Goal: Task Accomplishment & Management: Use online tool/utility

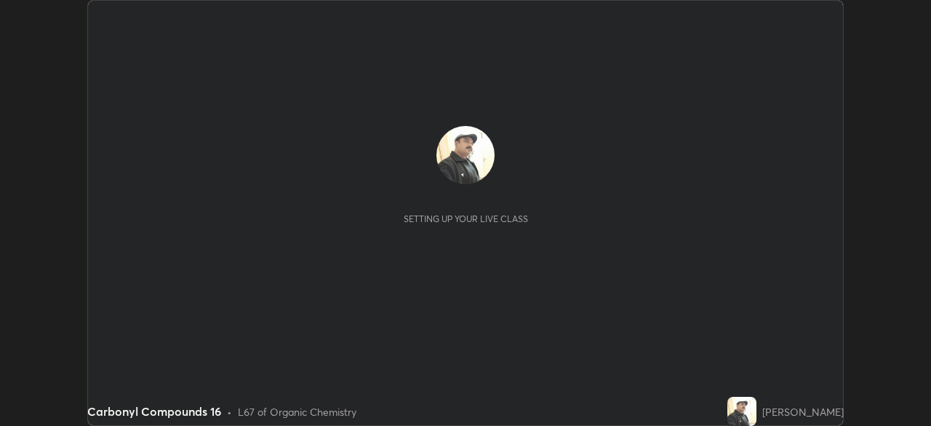
scroll to position [426, 931]
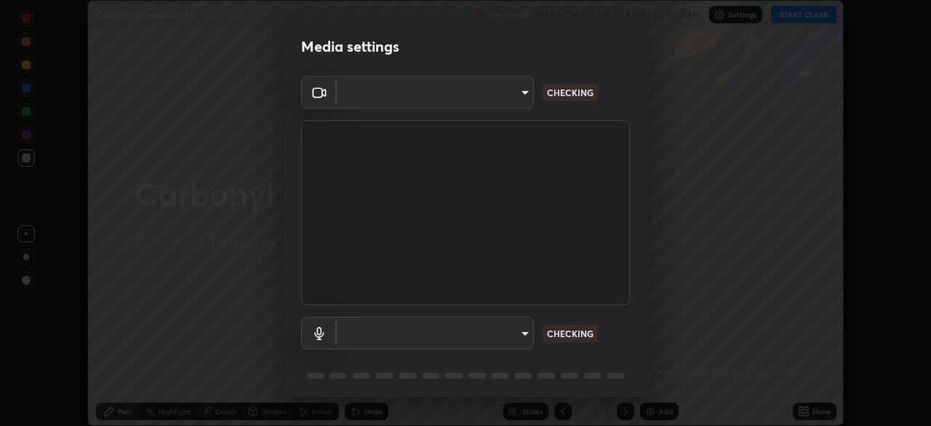
click at [515, 330] on body "Erase all Carbonyl Compounds 16 Recording WAS SCHEDULED TO START AT 9:50 AM Set…" at bounding box center [465, 213] width 931 height 426
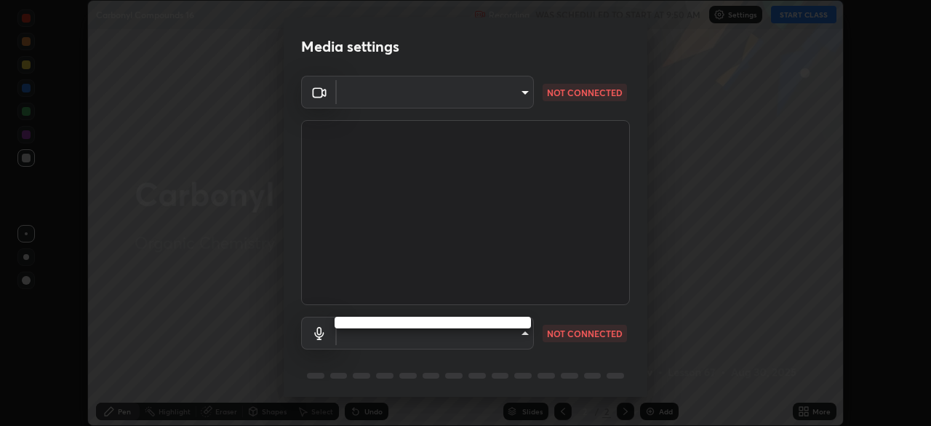
type input "5b992aa0614f8b3d4f44c2af7b6e86d68b9a4b3158581502b975f648e85978ea"
type input "communications"
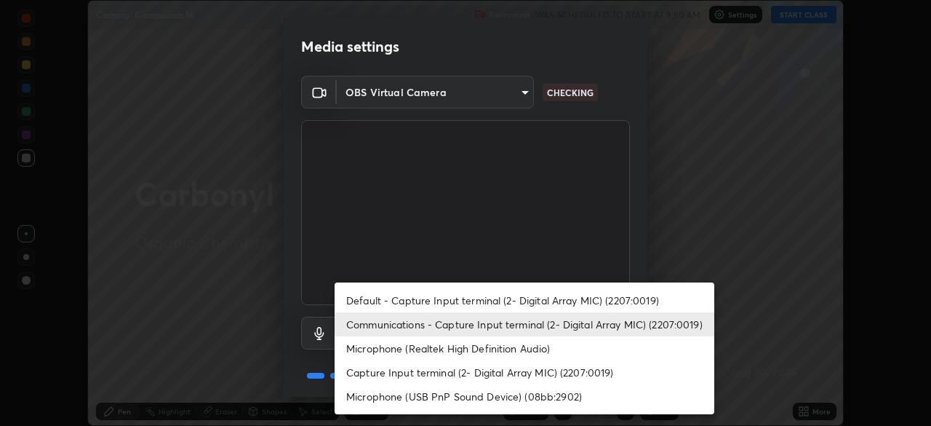
click at [510, 320] on li "Communications - Capture Input terminal (2- Digital Array MIC) (2207:0019)" at bounding box center [525, 324] width 380 height 24
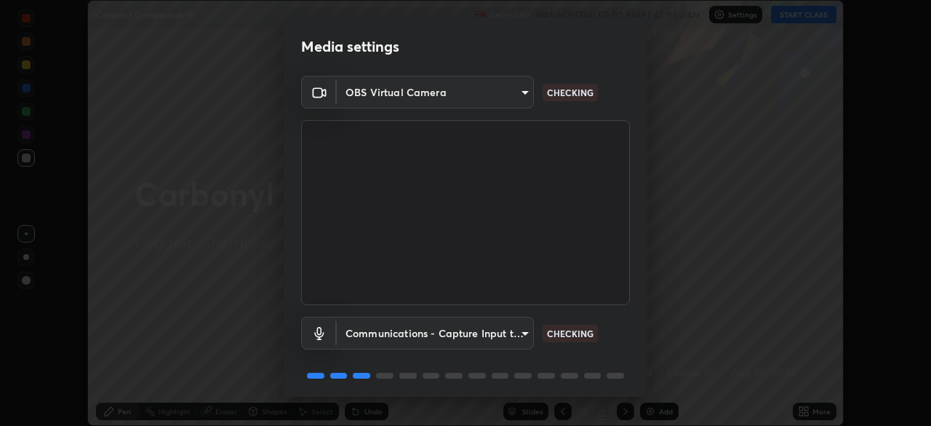
scroll to position [52, 0]
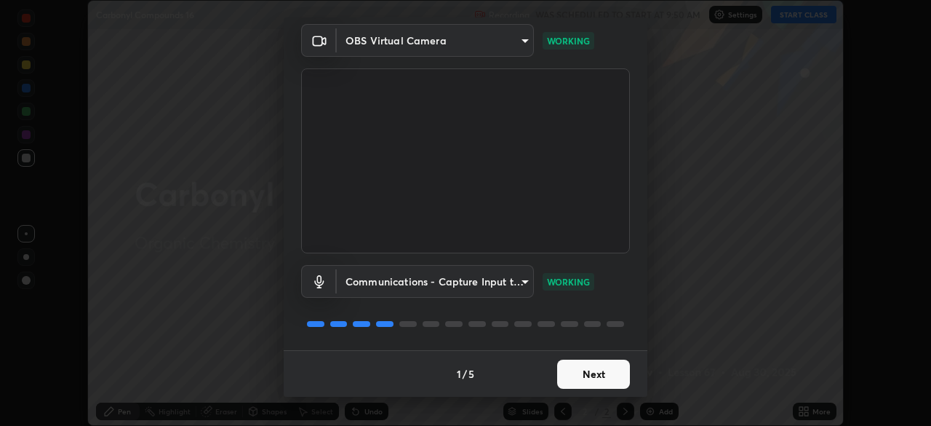
click at [580, 373] on button "Next" at bounding box center [593, 373] width 73 height 29
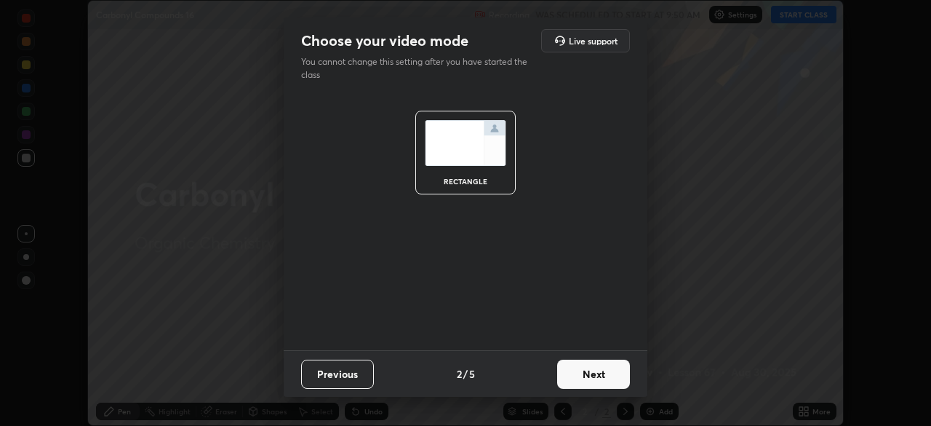
scroll to position [0, 0]
click at [581, 375] on button "Next" at bounding box center [593, 373] width 73 height 29
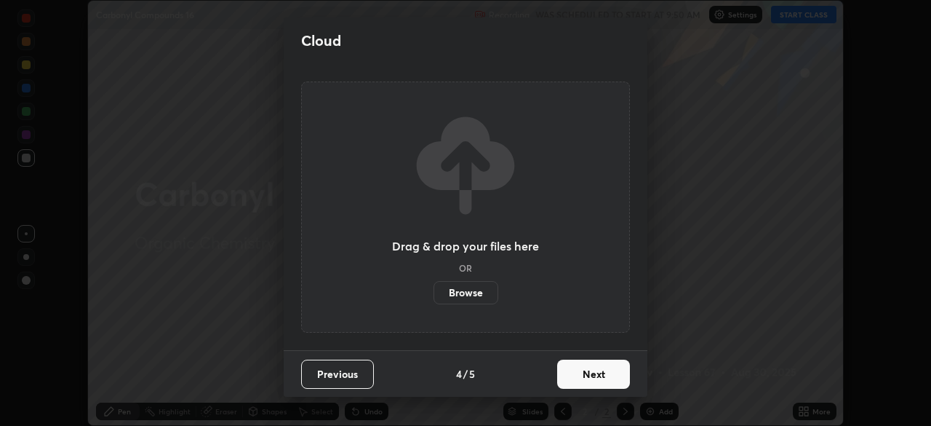
click at [583, 373] on button "Next" at bounding box center [593, 373] width 73 height 29
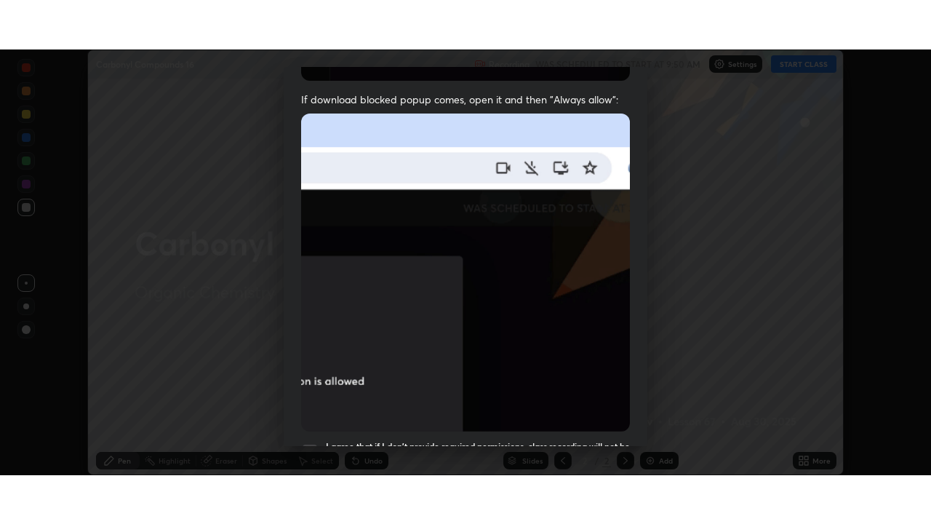
scroll to position [349, 0]
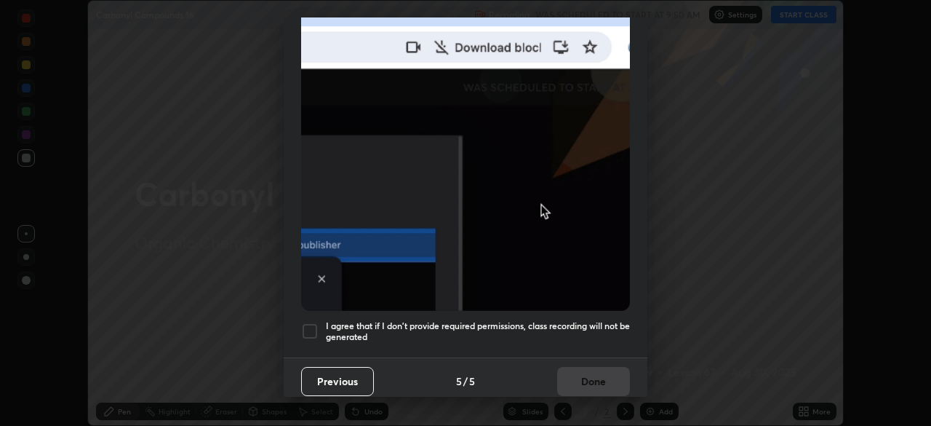
click at [546, 320] on h5 "I agree that if I don't provide required permissions, class recording will not …" at bounding box center [478, 331] width 304 height 23
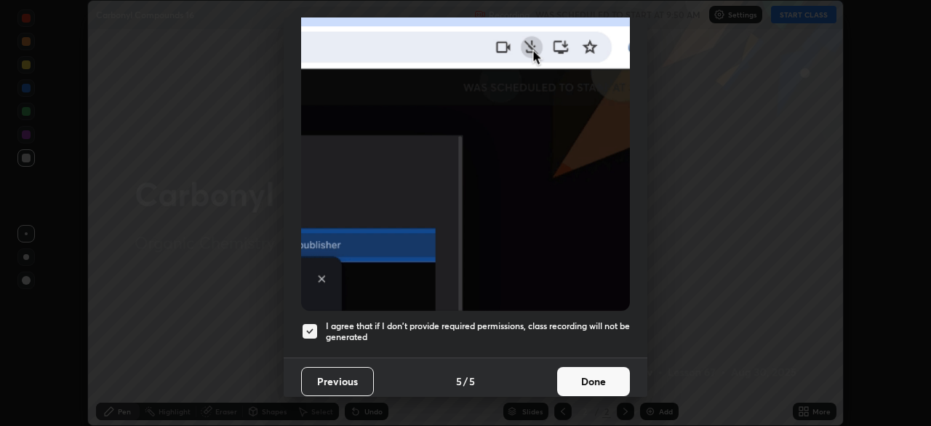
click at [573, 375] on button "Done" at bounding box center [593, 381] width 73 height 29
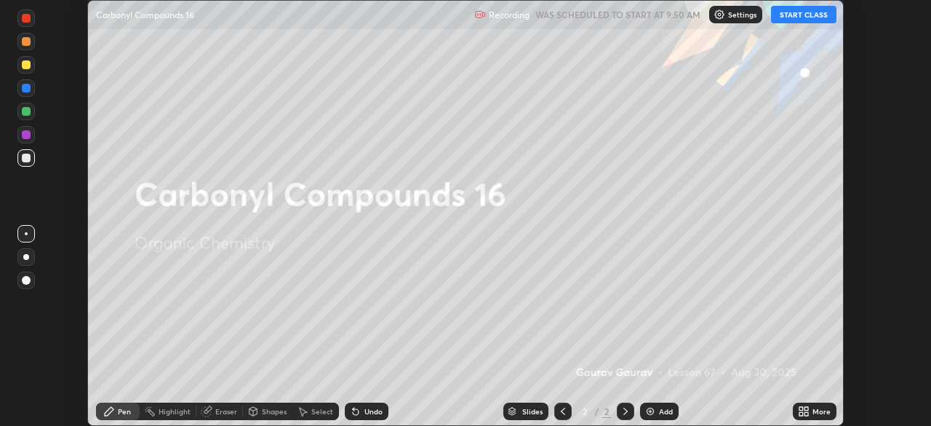
click at [794, 13] on button "START CLASS" at bounding box center [803, 14] width 65 height 17
click at [656, 404] on div "Add" at bounding box center [659, 410] width 39 height 17
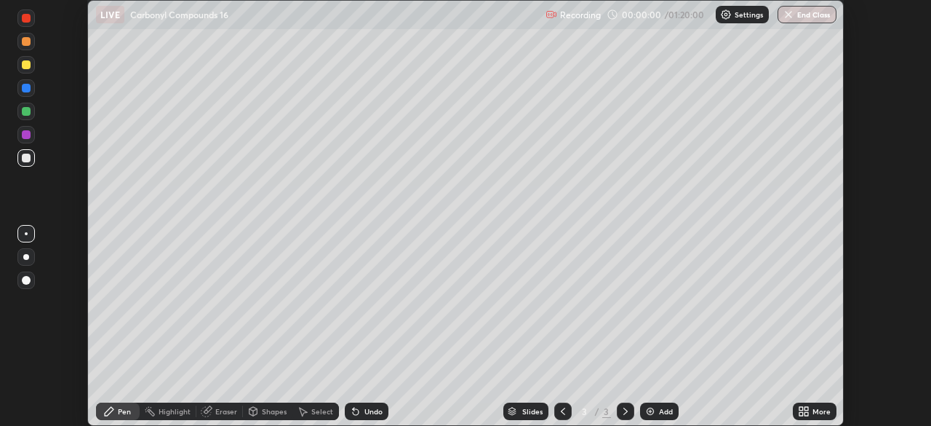
click at [806, 408] on icon at bounding box center [807, 409] width 4 height 4
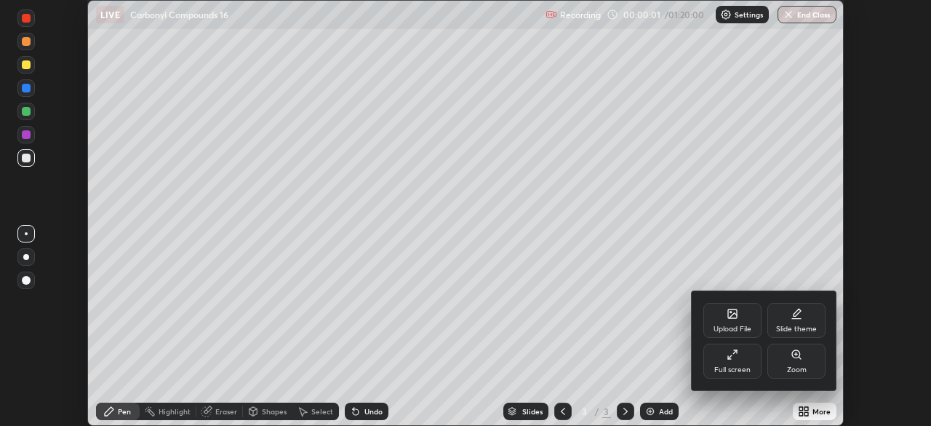
click at [742, 358] on div "Full screen" at bounding box center [733, 360] width 58 height 35
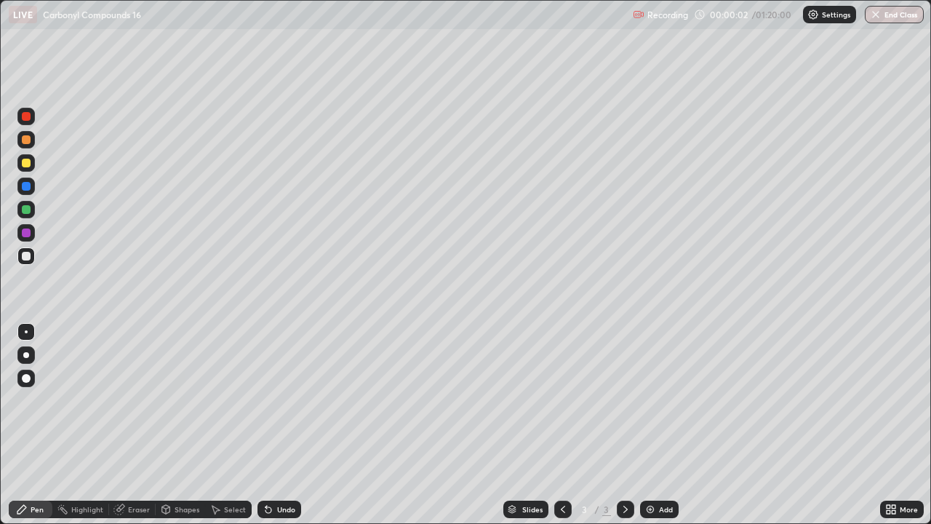
scroll to position [524, 931]
click at [650, 425] on div "Add" at bounding box center [659, 509] width 39 height 17
click at [667, 425] on div "Add" at bounding box center [659, 509] width 39 height 17
click at [139, 425] on div "Eraser" at bounding box center [139, 509] width 22 height 7
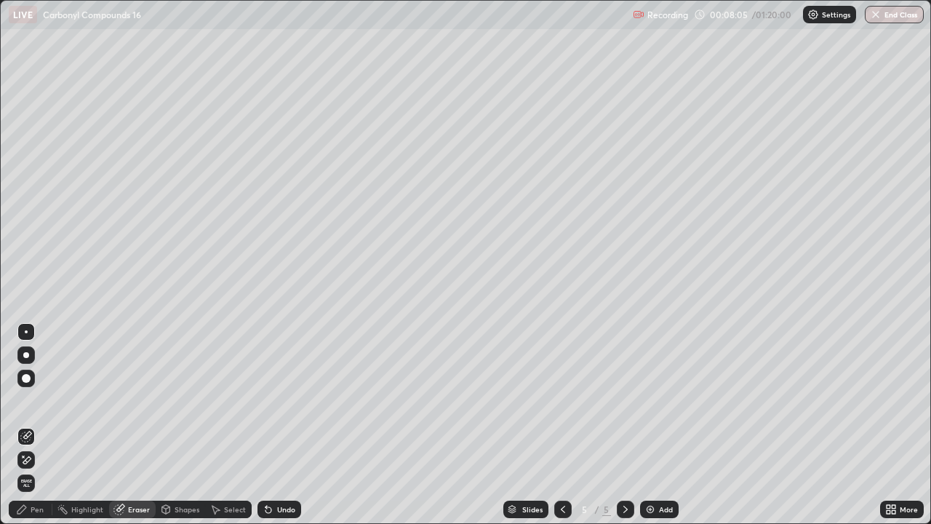
click at [39, 425] on div "Pen" at bounding box center [37, 509] width 13 height 7
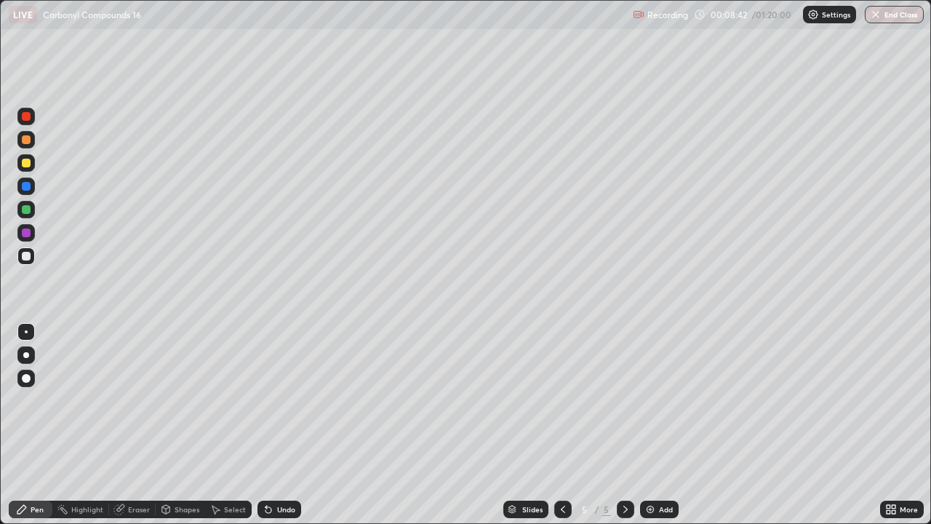
click at [28, 163] on div at bounding box center [26, 163] width 9 height 9
click at [29, 257] on div at bounding box center [26, 256] width 9 height 9
click at [668, 425] on div "Add" at bounding box center [666, 509] width 14 height 7
click at [667, 425] on div "Add" at bounding box center [659, 509] width 39 height 17
click at [295, 425] on div "Undo" at bounding box center [280, 509] width 44 height 17
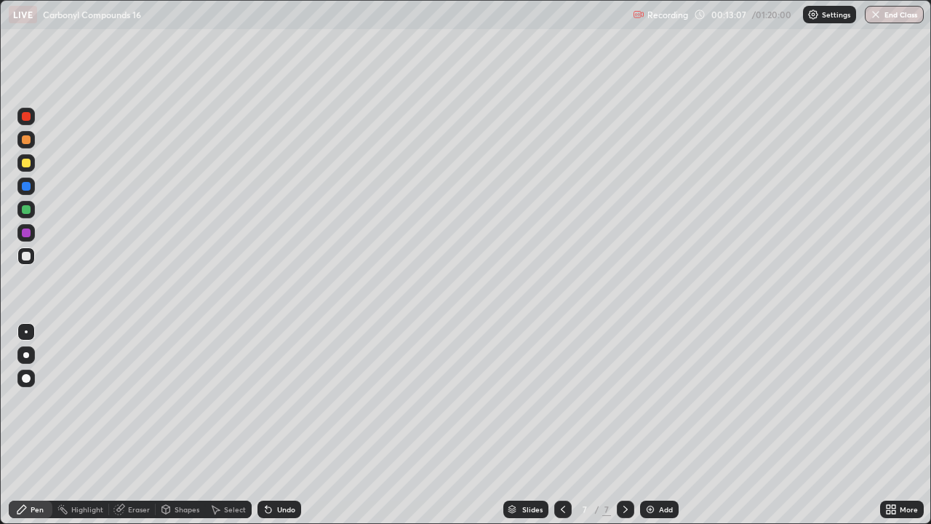
click at [291, 425] on div "Undo" at bounding box center [286, 509] width 18 height 7
click at [33, 164] on div at bounding box center [25, 162] width 17 height 17
click at [656, 425] on div "Add" at bounding box center [659, 509] width 39 height 17
click at [563, 425] on icon at bounding box center [563, 510] width 12 height 12
click at [626, 425] on icon at bounding box center [626, 509] width 4 height 7
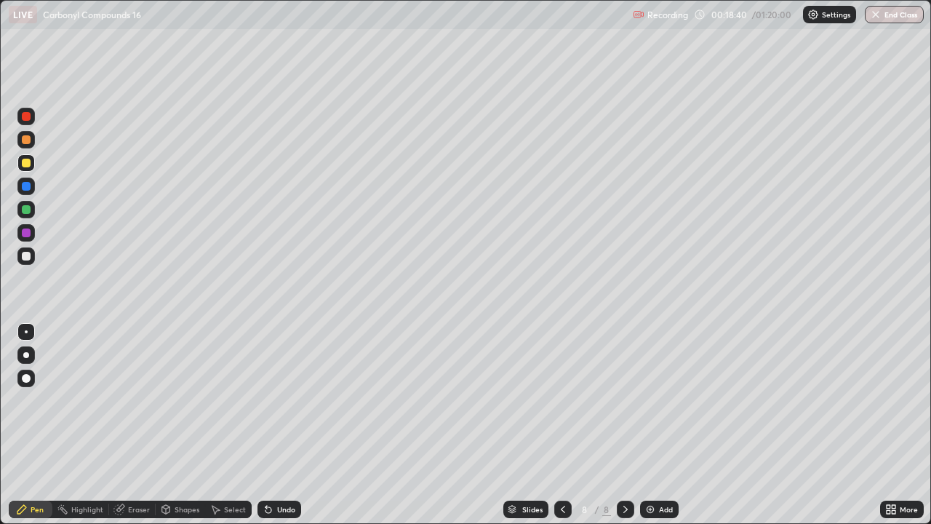
click at [669, 425] on div "Add" at bounding box center [666, 509] width 14 height 7
click at [664, 425] on div "Add" at bounding box center [666, 509] width 14 height 7
click at [657, 425] on div "Add" at bounding box center [659, 509] width 39 height 17
click at [27, 257] on div at bounding box center [26, 256] width 9 height 9
click at [27, 233] on div at bounding box center [26, 232] width 9 height 9
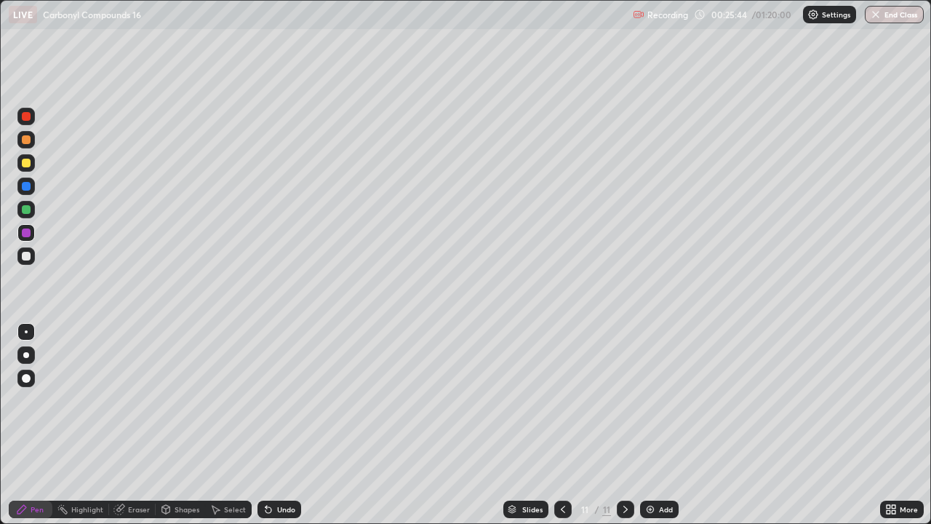
click at [28, 186] on div at bounding box center [26, 186] width 9 height 9
click at [659, 425] on div "Add" at bounding box center [666, 509] width 14 height 7
click at [29, 257] on div at bounding box center [26, 256] width 9 height 9
click at [659, 425] on div "Add" at bounding box center [659, 509] width 39 height 17
click at [280, 425] on div "Undo" at bounding box center [286, 509] width 18 height 7
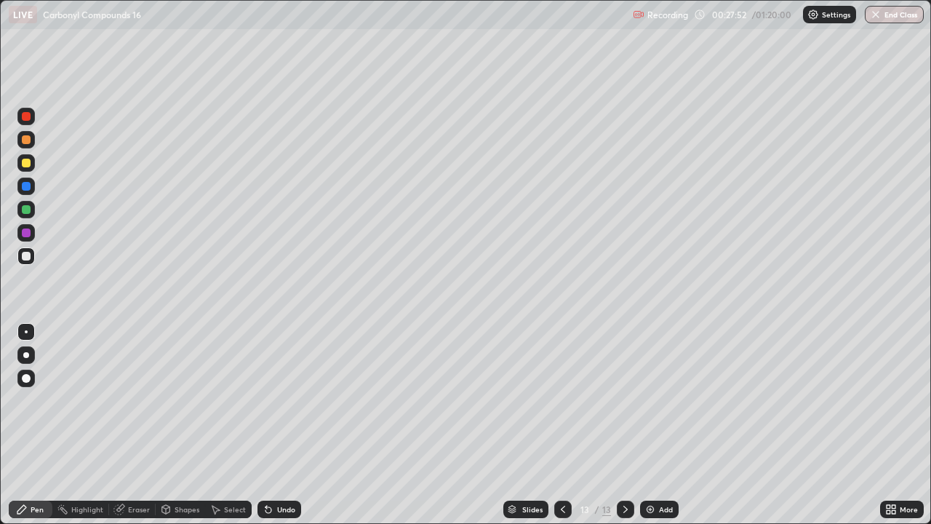
click at [27, 160] on div at bounding box center [26, 163] width 9 height 9
click at [28, 160] on div at bounding box center [26, 163] width 9 height 9
click at [27, 255] on div at bounding box center [26, 256] width 9 height 9
click at [26, 164] on div at bounding box center [26, 163] width 9 height 9
click at [28, 253] on div at bounding box center [26, 256] width 9 height 9
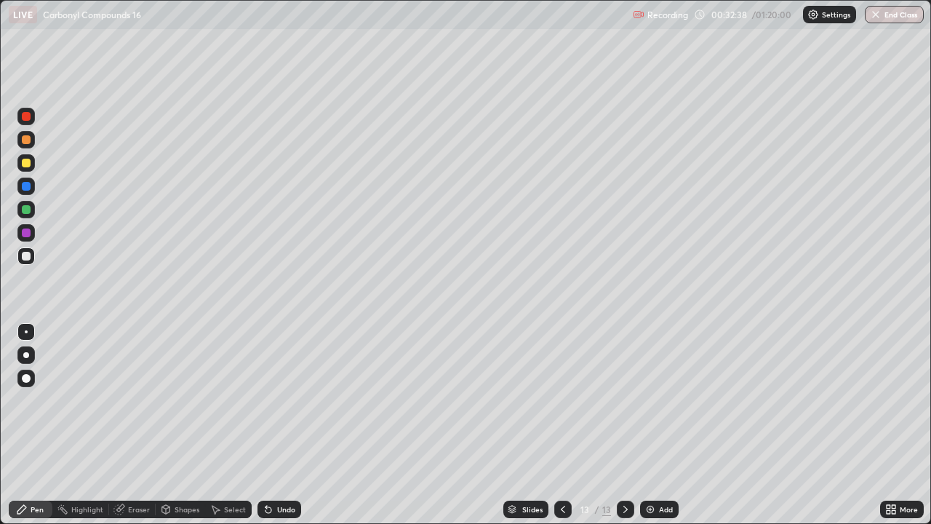
click at [653, 425] on img at bounding box center [651, 510] width 12 height 12
click at [30, 167] on div at bounding box center [25, 162] width 17 height 17
click at [28, 254] on div at bounding box center [26, 256] width 9 height 9
click at [653, 425] on img at bounding box center [651, 510] width 12 height 12
click at [27, 163] on div at bounding box center [26, 163] width 9 height 9
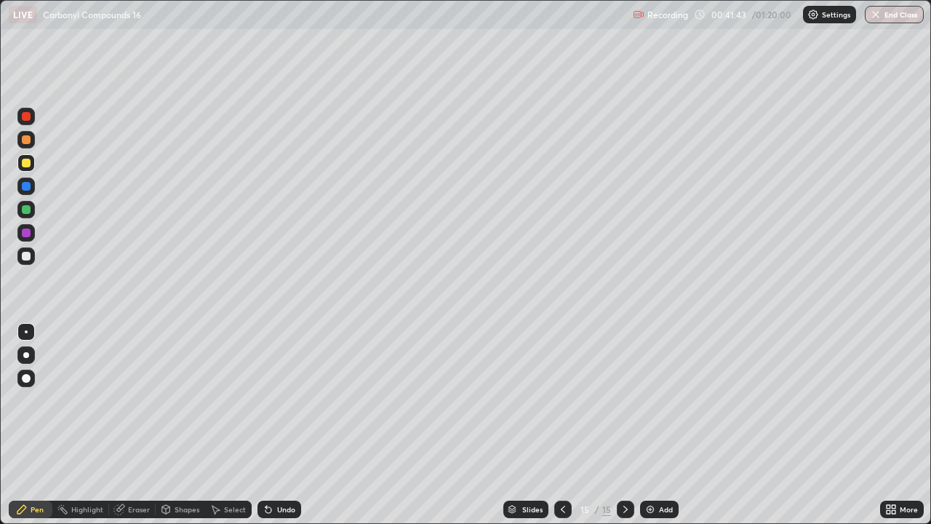
click at [29, 254] on div at bounding box center [26, 256] width 9 height 9
click at [564, 425] on icon at bounding box center [563, 510] width 12 height 12
click at [625, 425] on icon at bounding box center [626, 510] width 12 height 12
click at [27, 163] on div at bounding box center [26, 163] width 9 height 9
click at [659, 425] on div "Add" at bounding box center [666, 509] width 14 height 7
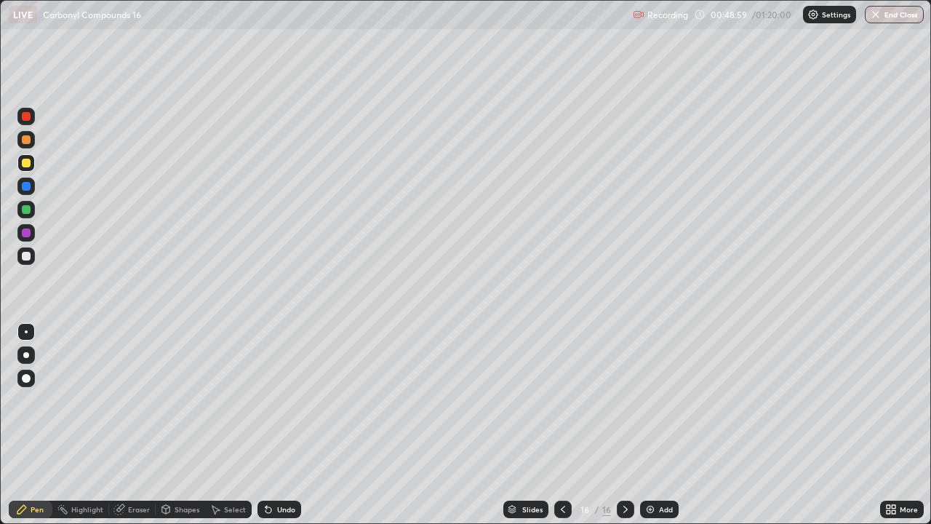
click at [274, 425] on div "Undo" at bounding box center [280, 509] width 44 height 17
click at [560, 425] on icon at bounding box center [563, 510] width 12 height 12
click at [659, 425] on div "Add" at bounding box center [659, 509] width 39 height 17
click at [569, 425] on div at bounding box center [563, 509] width 17 height 17
click at [625, 425] on icon at bounding box center [626, 510] width 12 height 12
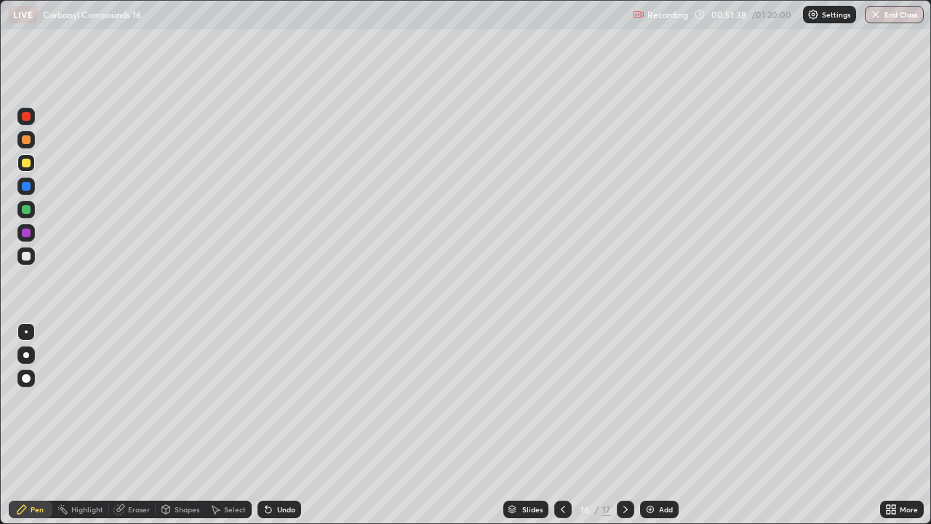
click at [625, 425] on icon at bounding box center [626, 510] width 12 height 12
click at [565, 425] on icon at bounding box center [563, 510] width 12 height 12
click at [562, 425] on icon at bounding box center [563, 510] width 12 height 12
click at [624, 425] on icon at bounding box center [626, 510] width 12 height 12
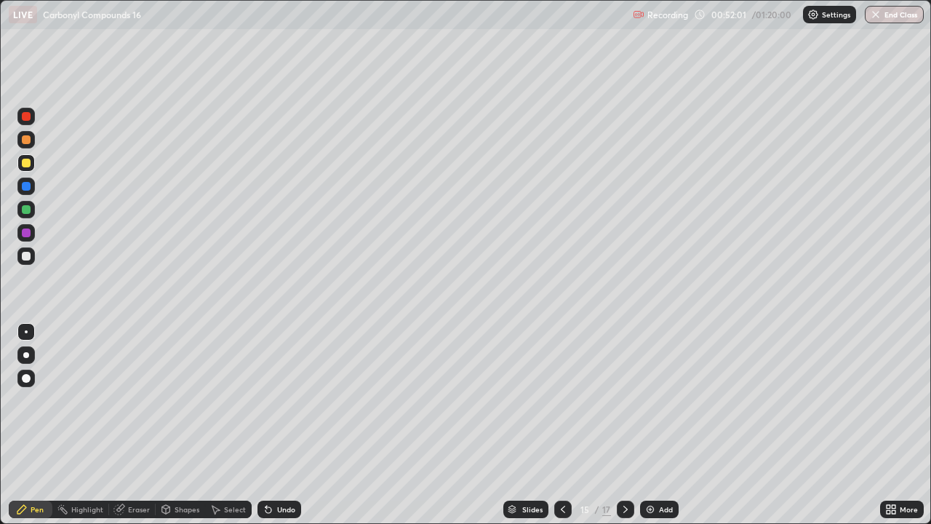
click at [624, 425] on icon at bounding box center [626, 510] width 12 height 12
click at [28, 258] on div at bounding box center [26, 256] width 9 height 9
click at [285, 425] on div "Undo" at bounding box center [286, 509] width 18 height 7
click at [282, 425] on div "Undo" at bounding box center [286, 509] width 18 height 7
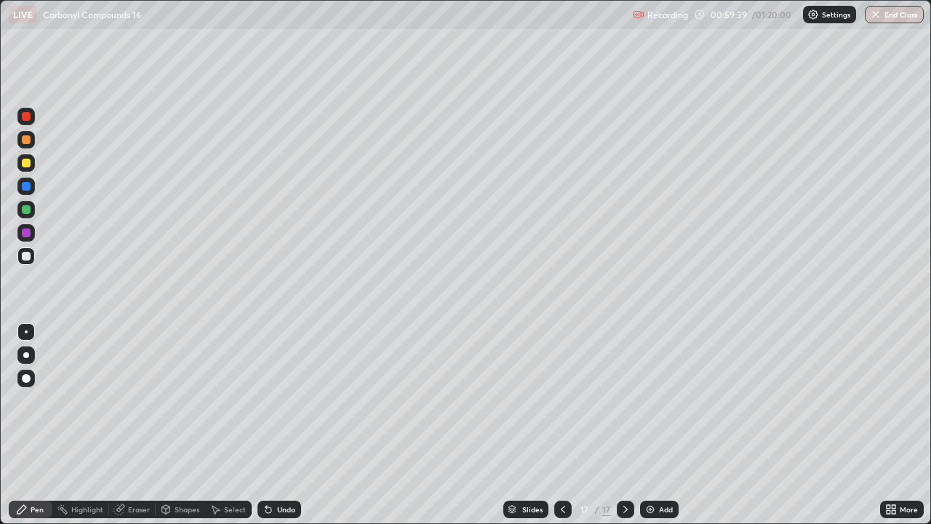
click at [655, 425] on div "Add" at bounding box center [659, 509] width 39 height 17
click at [141, 425] on div "Eraser" at bounding box center [139, 509] width 22 height 7
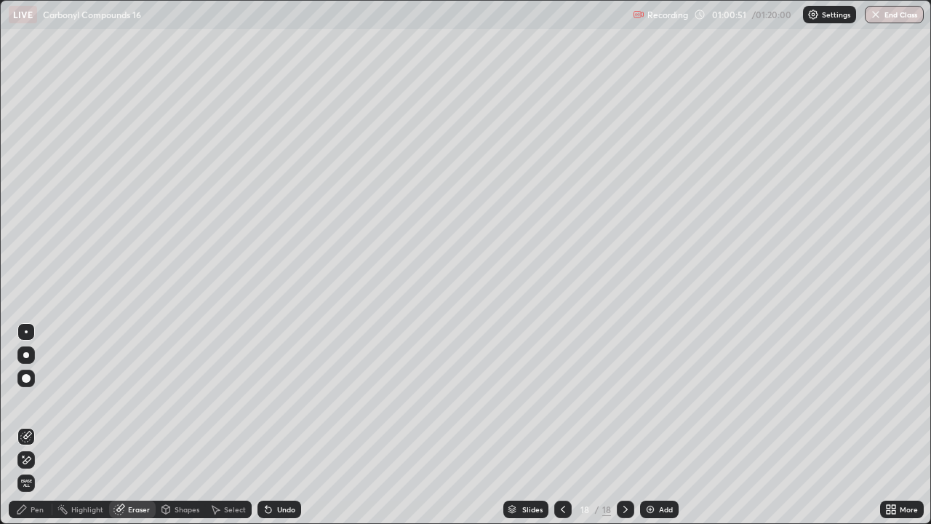
click at [42, 425] on div "Pen" at bounding box center [37, 509] width 13 height 7
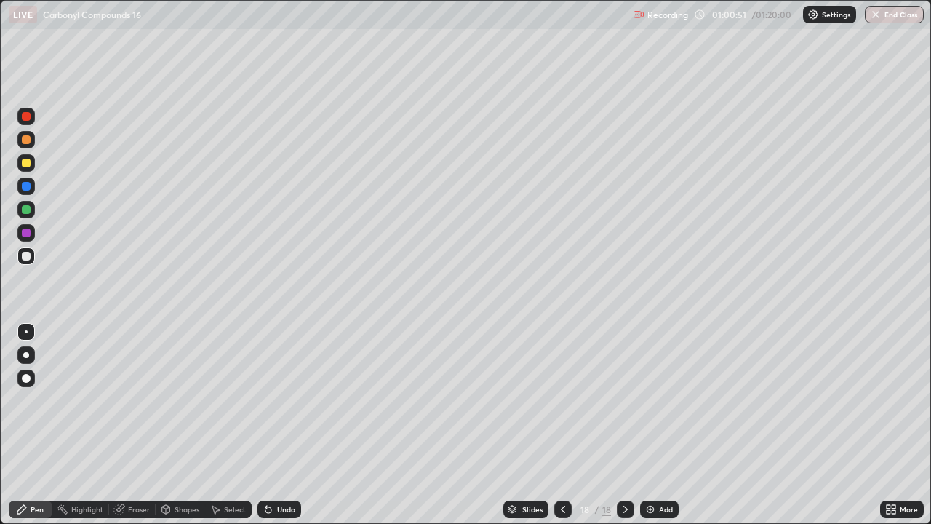
click at [25, 164] on div at bounding box center [26, 163] width 9 height 9
click at [287, 425] on div "Undo" at bounding box center [286, 509] width 18 height 7
click at [286, 425] on div "Undo" at bounding box center [286, 509] width 18 height 7
click at [287, 425] on div "Undo" at bounding box center [286, 509] width 18 height 7
click at [29, 255] on div at bounding box center [26, 256] width 9 height 9
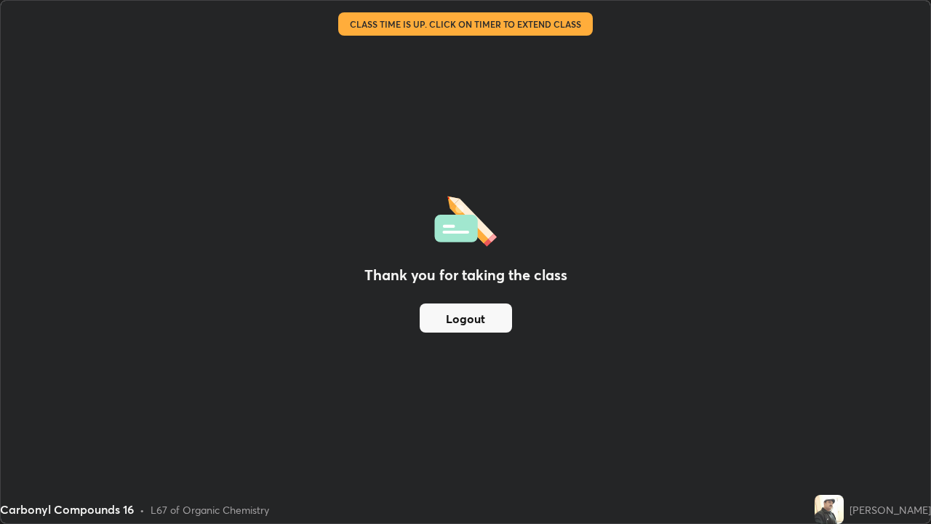
click at [466, 316] on button "Logout" at bounding box center [466, 317] width 92 height 29
